Goal: Information Seeking & Learning: Learn about a topic

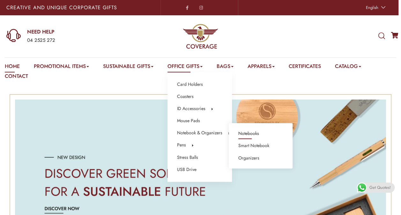
click at [258, 133] on link "Notebooks" at bounding box center [248, 133] width 21 height 8
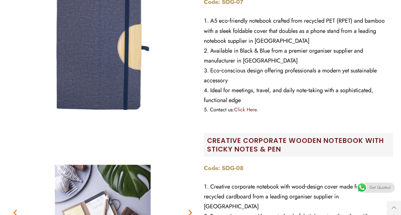
scroll to position [478, 0]
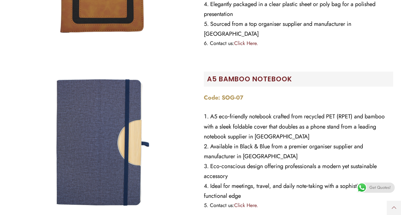
click at [236, 75] on h2 "A5 BAMBOO NOTEBOOK" at bounding box center [300, 79] width 186 height 9
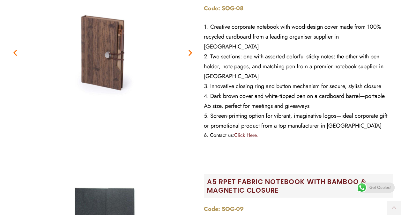
scroll to position [829, 0]
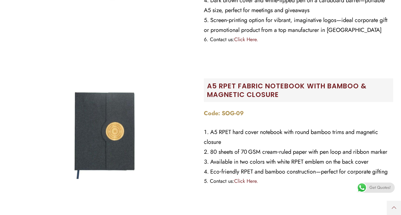
click at [239, 82] on h2 "A5 RPET FABRIC NOTEBOOK WITH BAMBOO & MAGNETIC CLOSURE" at bounding box center [300, 91] width 186 height 18
